Goal: Task Accomplishment & Management: Manage account settings

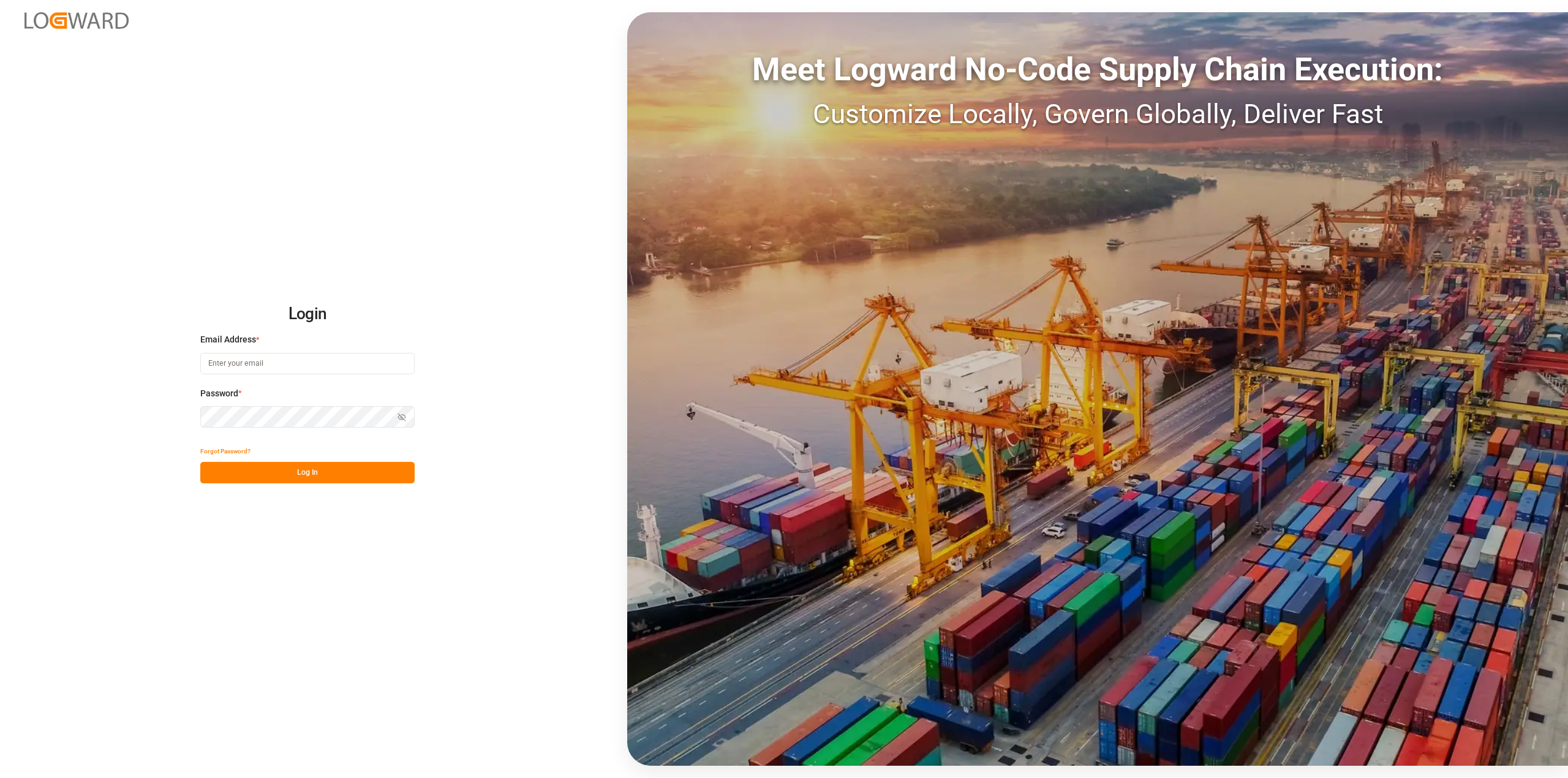
type input "[EMAIL_ADDRESS][DOMAIN_NAME]"
click at [325, 483] on button "Log In" at bounding box center [307, 473] width 214 height 22
